Goal: Transaction & Acquisition: Purchase product/service

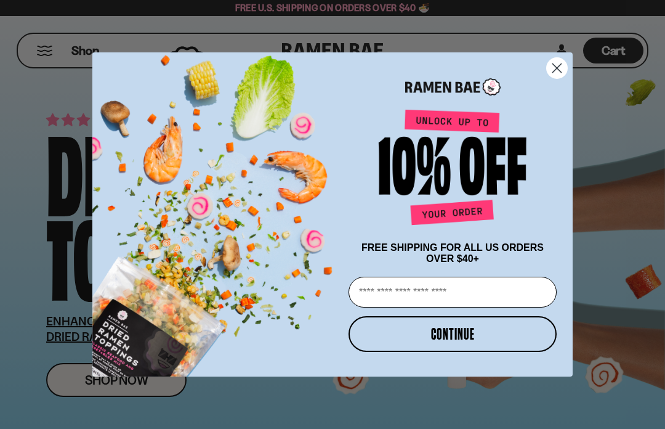
click at [556, 70] on circle "Close dialog" at bounding box center [557, 68] width 20 height 20
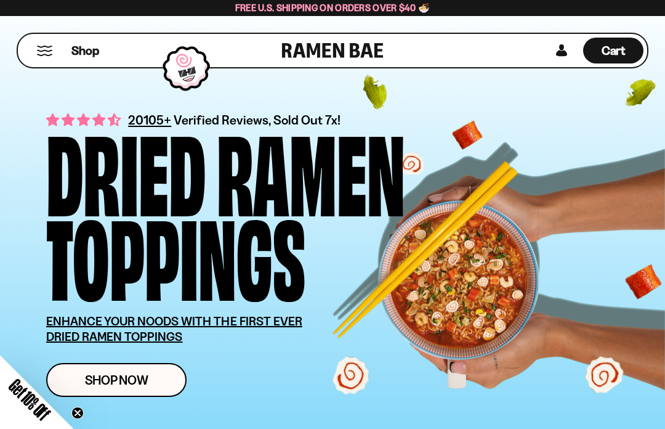
click at [103, 379] on span "Shop Now" at bounding box center [116, 379] width 63 height 13
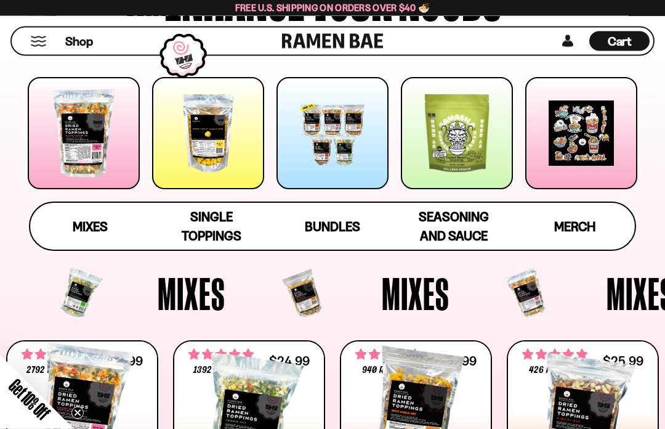
scroll to position [155, 0]
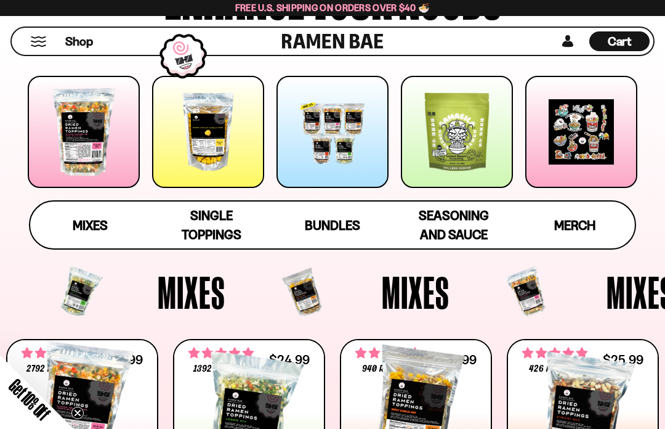
click at [86, 138] on div at bounding box center [84, 132] width 112 height 112
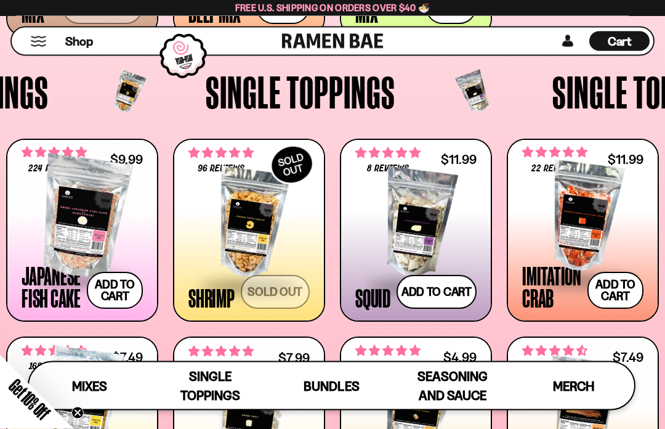
scroll to position [824, 0]
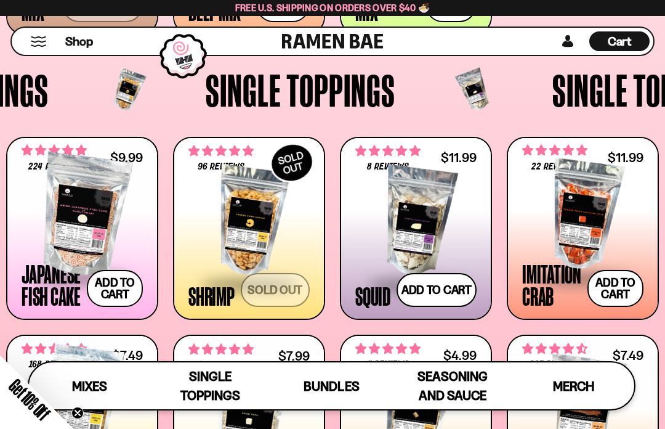
click at [85, 394] on span "Mixes" at bounding box center [89, 385] width 35 height 15
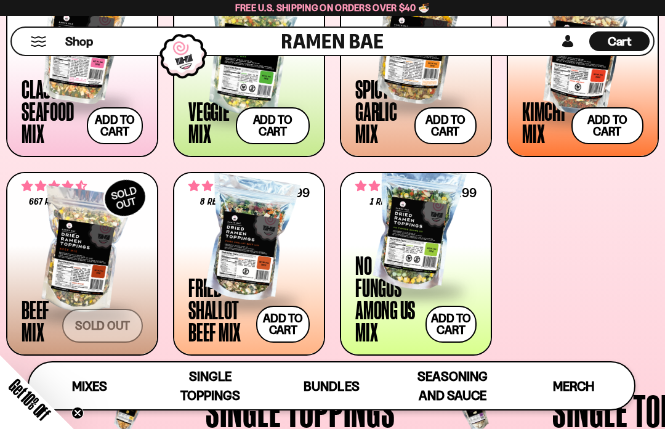
scroll to position [466, 0]
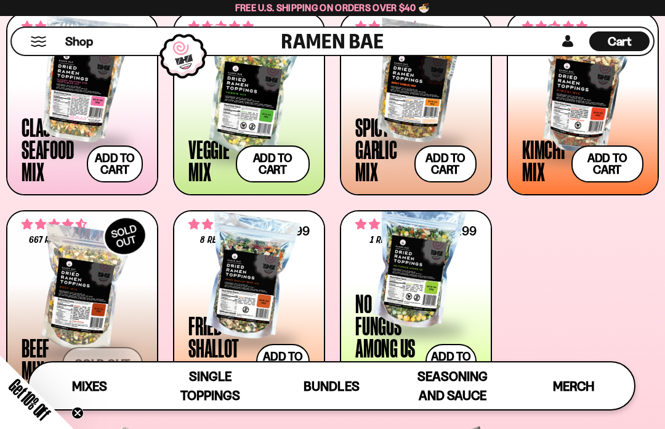
click at [76, 119] on div at bounding box center [82, 79] width 121 height 123
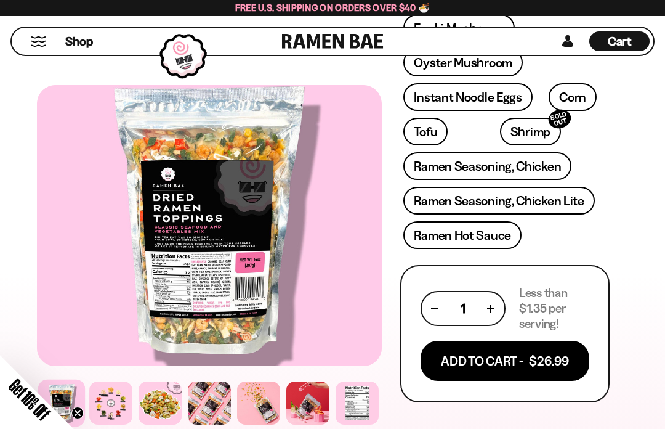
scroll to position [627, 0]
